Goal: Task Accomplishment & Management: Manage account settings

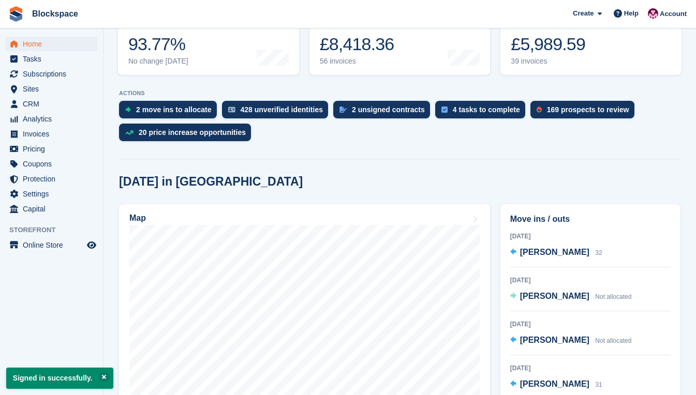
scroll to position [207, 0]
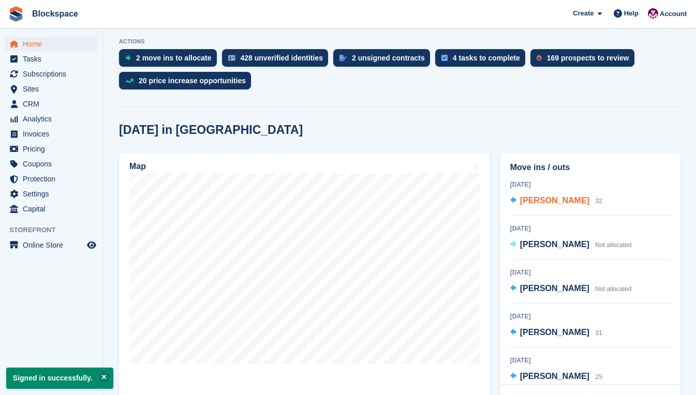
click at [554, 201] on span "[PERSON_NAME]" at bounding box center [554, 200] width 69 height 9
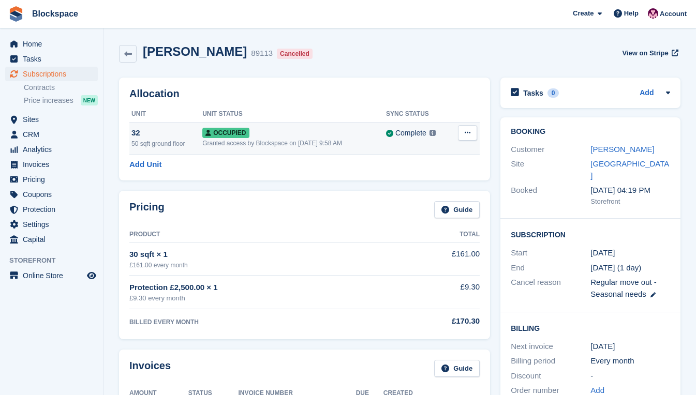
click at [467, 134] on icon at bounding box center [468, 132] width 6 height 7
click at [427, 186] on p "Deallocate" at bounding box center [427, 188] width 90 height 13
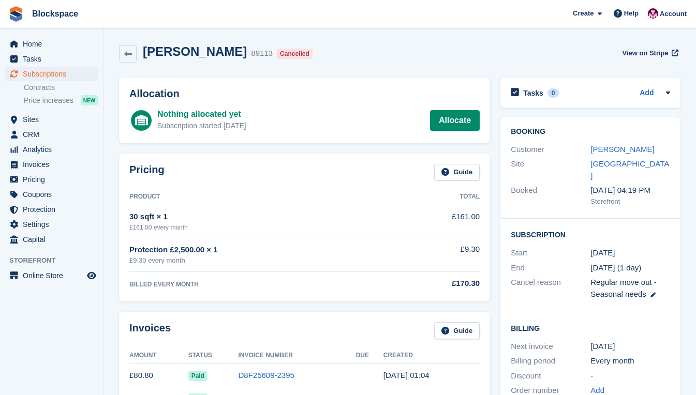
click at [605, 122] on div "Booking Customer Matthew Young Site Exeter Booked 3 Jun, 04:19 PM Storefront" at bounding box center [590, 167] width 180 height 101
click at [42, 46] on span "Home" at bounding box center [54, 44] width 62 height 14
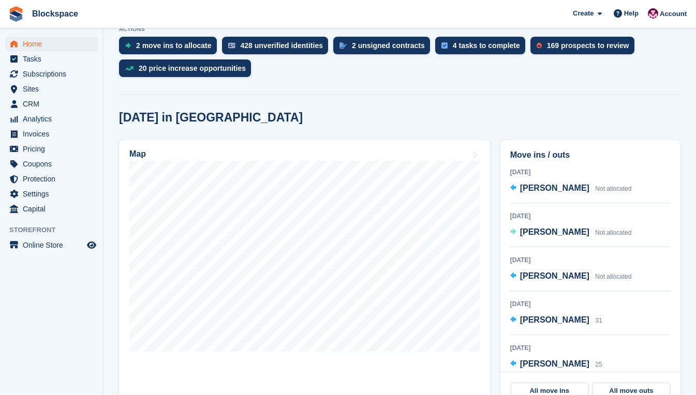
scroll to position [259, 0]
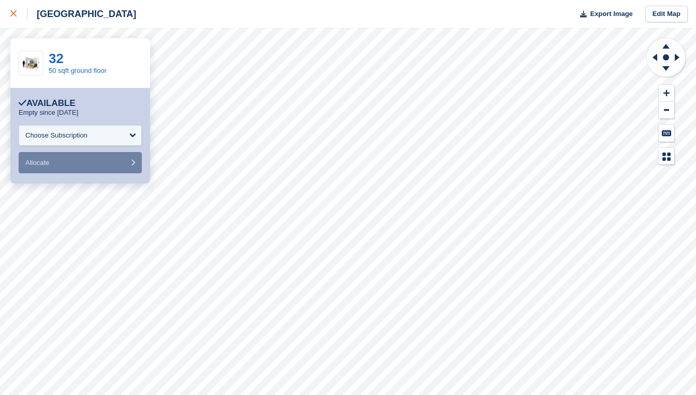
click at [11, 13] on icon at bounding box center [13, 13] width 6 height 6
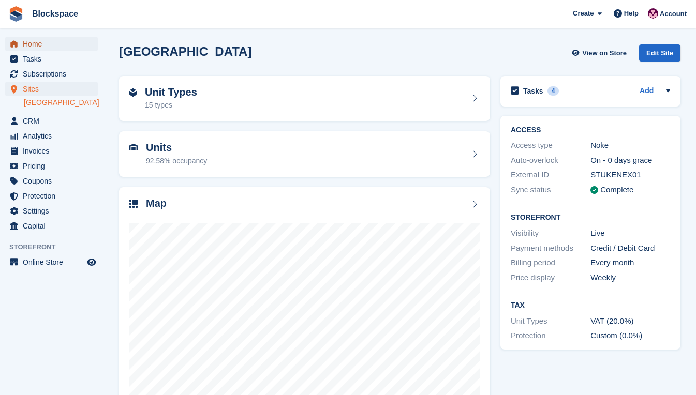
click at [35, 41] on span "Home" at bounding box center [54, 44] width 62 height 14
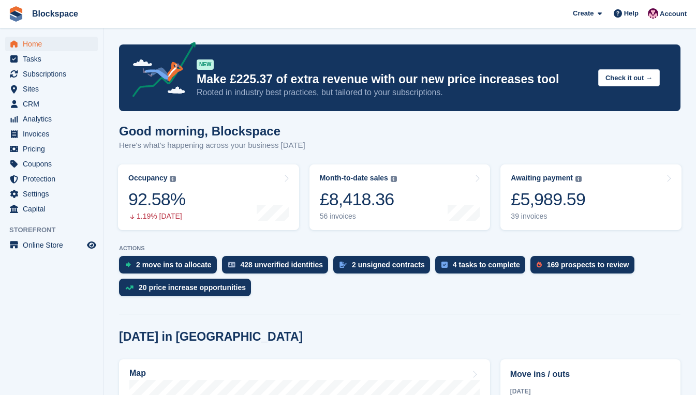
scroll to position [155, 0]
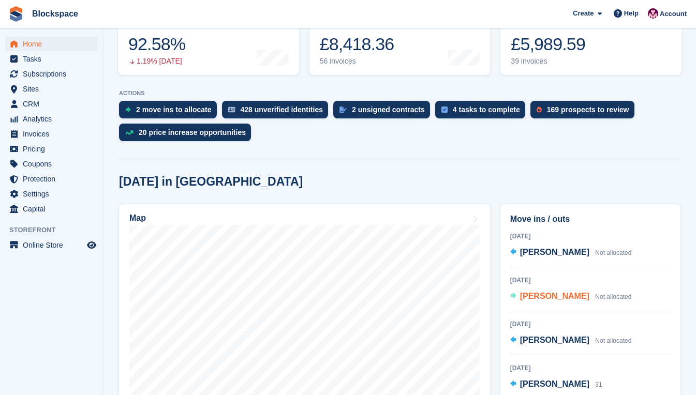
click at [542, 297] on span "[PERSON_NAME]" at bounding box center [554, 296] width 69 height 9
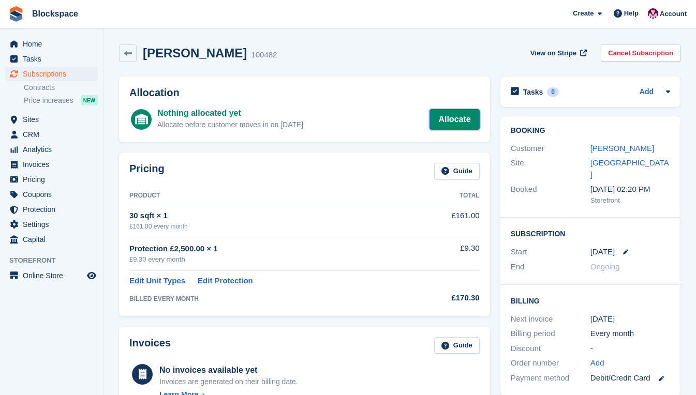
click at [449, 124] on link "Allocate" at bounding box center [454, 119] width 50 height 21
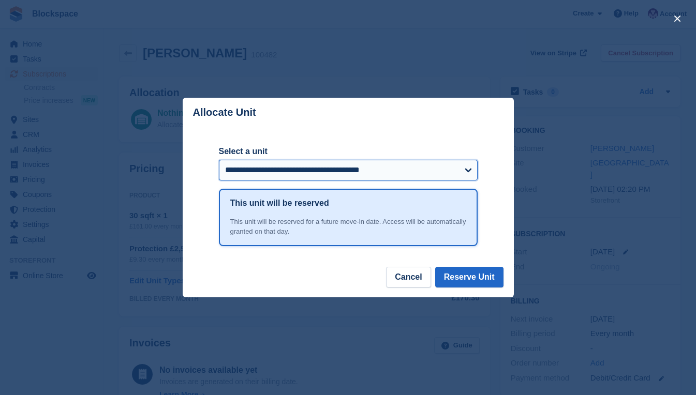
click at [465, 171] on select "**********" at bounding box center [348, 170] width 259 height 21
select select "***"
click at [219, 160] on select "**********" at bounding box center [348, 170] width 259 height 21
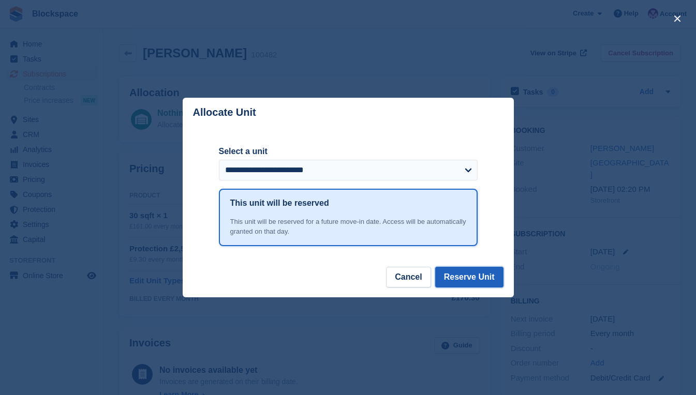
click at [470, 276] on button "Reserve Unit" at bounding box center [469, 277] width 68 height 21
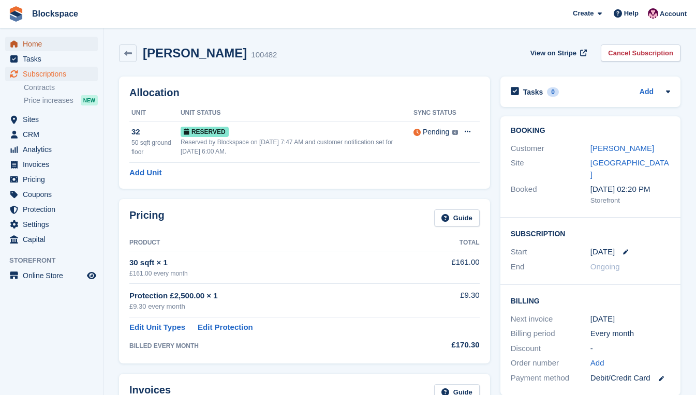
click at [46, 45] on span "Home" at bounding box center [54, 44] width 62 height 14
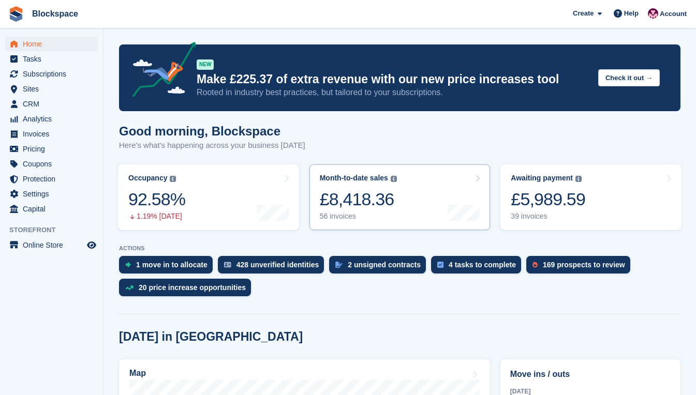
scroll to position [207, 0]
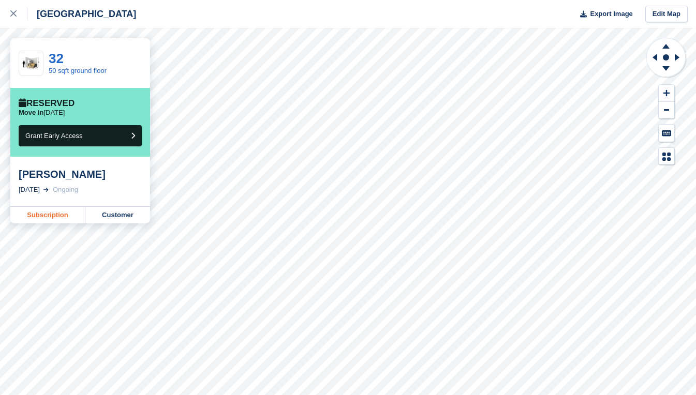
click at [57, 217] on link "Subscription" at bounding box center [47, 215] width 75 height 17
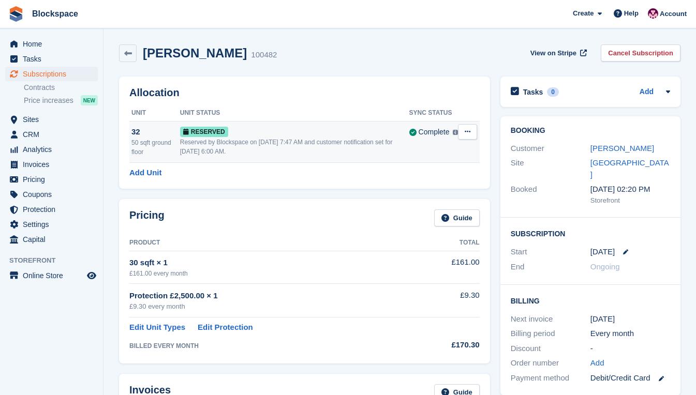
click at [468, 133] on icon at bounding box center [468, 131] width 6 height 7
click at [435, 148] on p "Grant Early Access" at bounding box center [427, 151] width 90 height 13
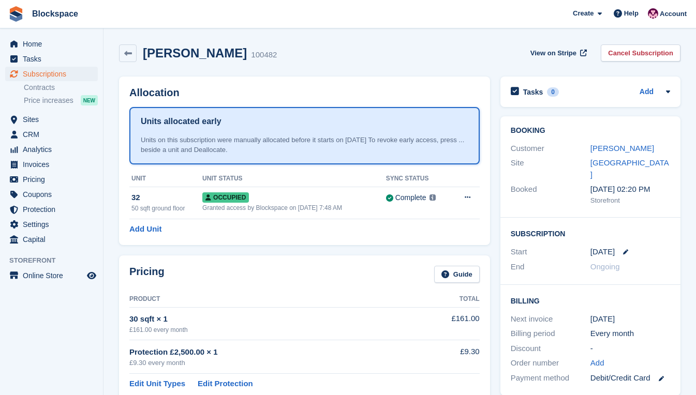
click at [566, 153] on div "Customer" at bounding box center [551, 149] width 80 height 12
click at [31, 42] on span "Home" at bounding box center [54, 44] width 62 height 14
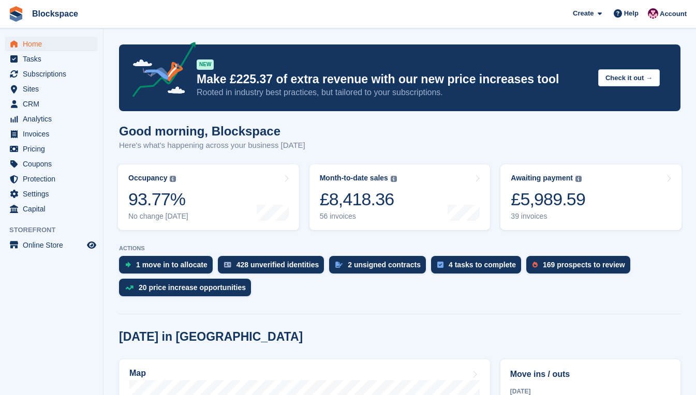
scroll to position [259, 0]
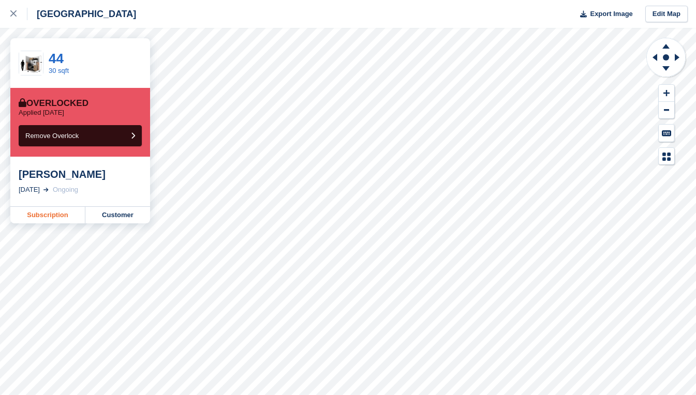
click at [56, 214] on link "Subscription" at bounding box center [47, 215] width 75 height 17
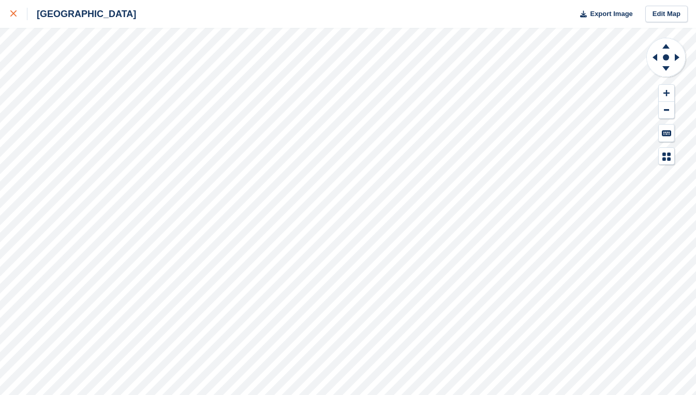
click at [12, 12] on icon at bounding box center [13, 13] width 6 height 6
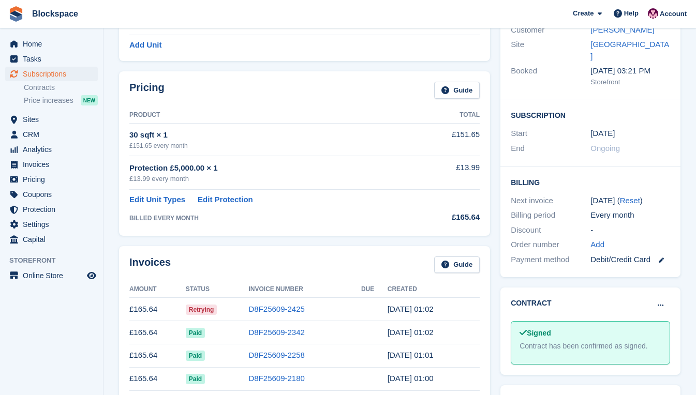
scroll to position [207, 0]
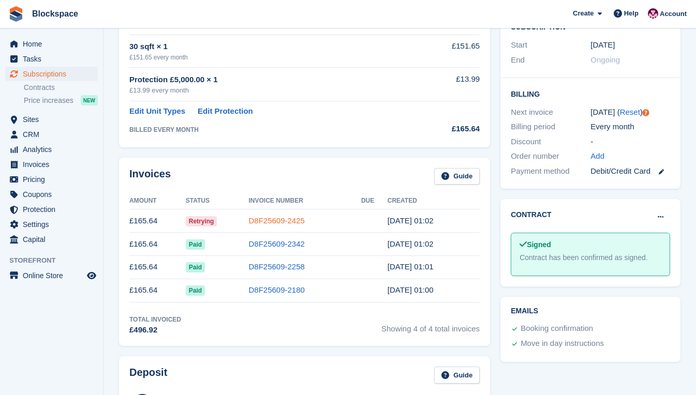
click at [276, 224] on link "D8F25609-2425" at bounding box center [276, 220] width 56 height 9
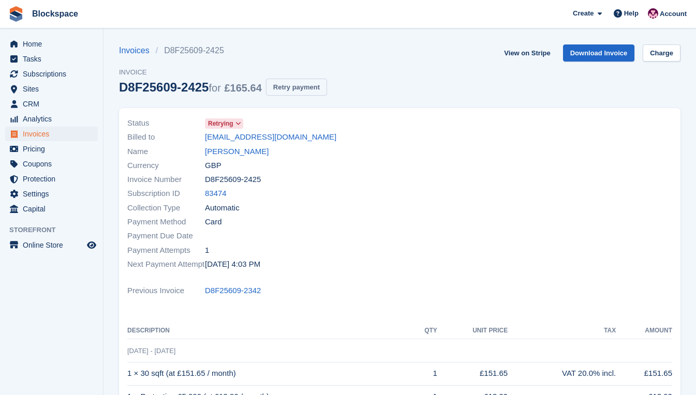
click at [287, 83] on button "Retry payment" at bounding box center [296, 87] width 61 height 17
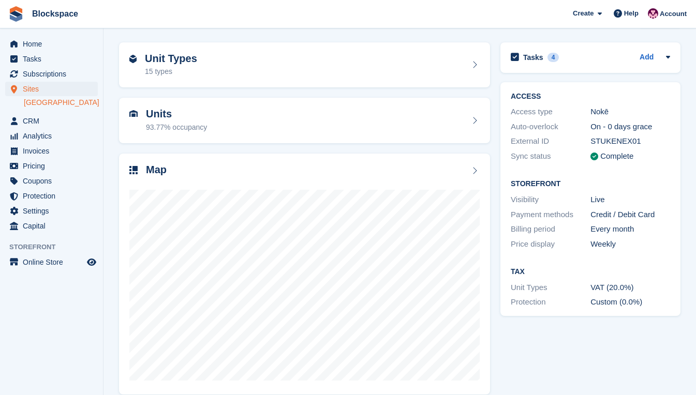
scroll to position [46, 0]
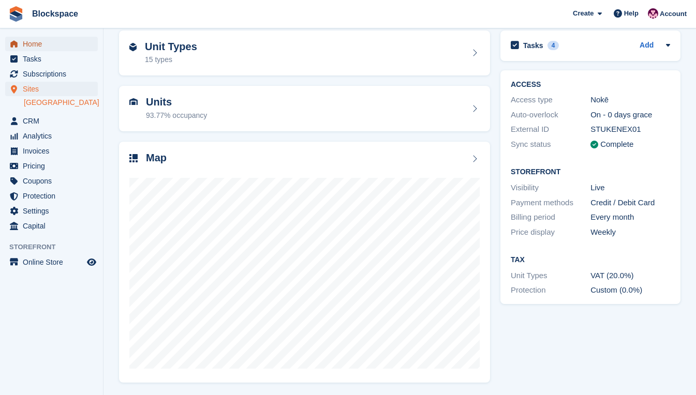
click at [50, 46] on span "Home" at bounding box center [54, 44] width 62 height 14
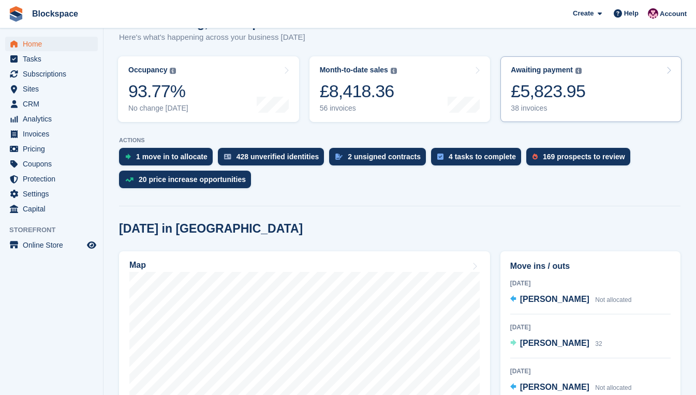
scroll to position [103, 0]
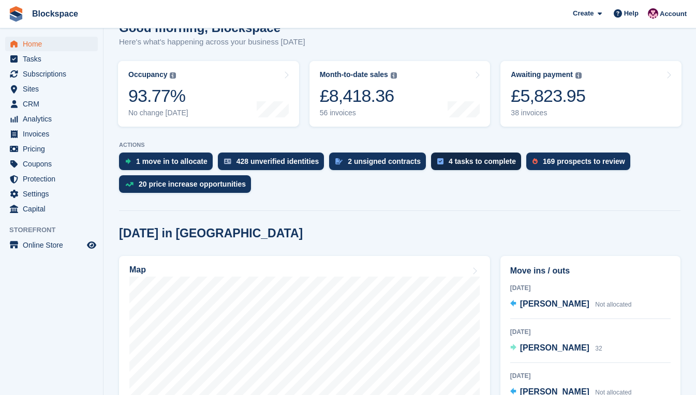
click at [475, 157] on div "4 tasks to complete" at bounding box center [481, 161] width 67 height 8
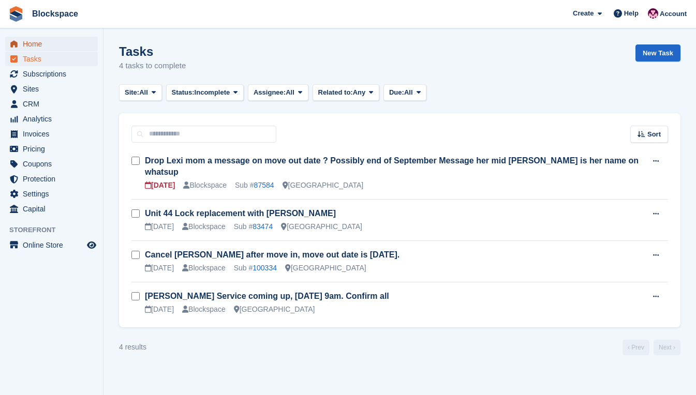
click at [40, 47] on span "Home" at bounding box center [54, 44] width 62 height 14
